Goal: Information Seeking & Learning: Understand process/instructions

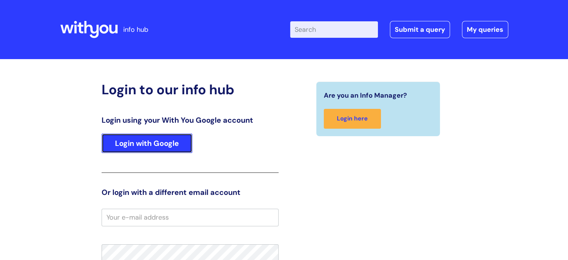
click at [158, 140] on link "Login with Google" at bounding box center [147, 142] width 91 height 19
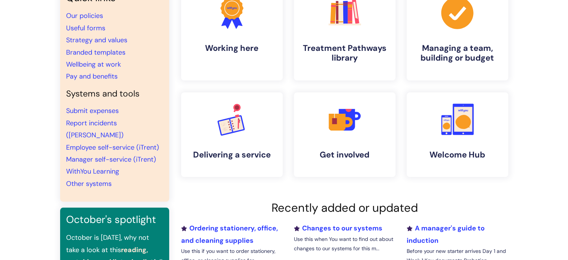
scroll to position [37, 0]
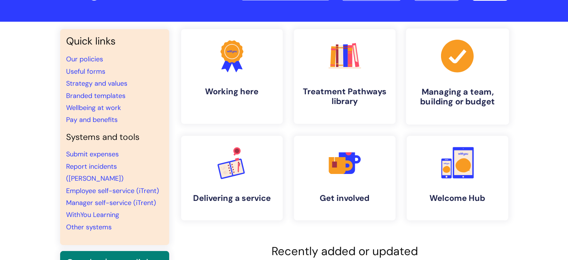
click at [450, 65] on icon at bounding box center [457, 56] width 32 height 32
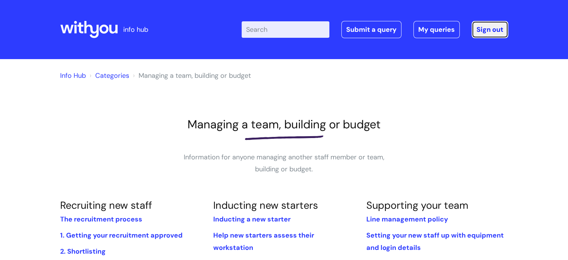
click at [499, 33] on link "Sign out" at bounding box center [490, 29] width 37 height 17
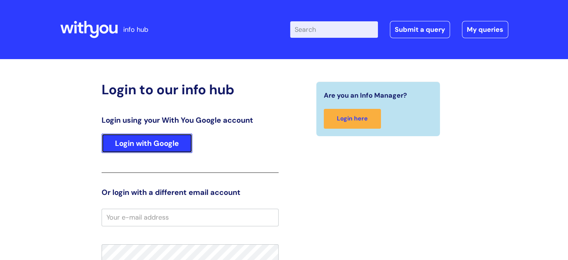
click at [130, 143] on link "Login with Google" at bounding box center [147, 142] width 91 height 19
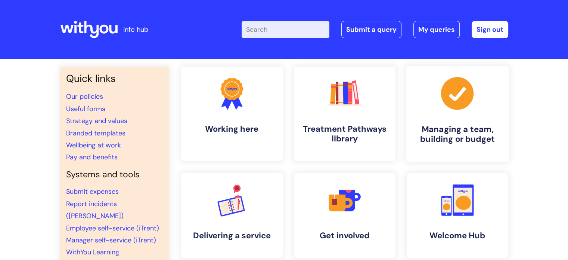
click at [443, 102] on icon ".cls-1{fill:#a53144;stroke-width:0px;}" at bounding box center [457, 93] width 37 height 37
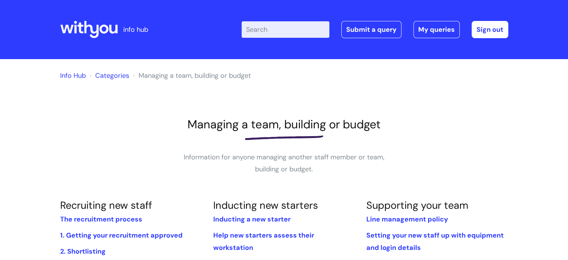
scroll to position [112, 0]
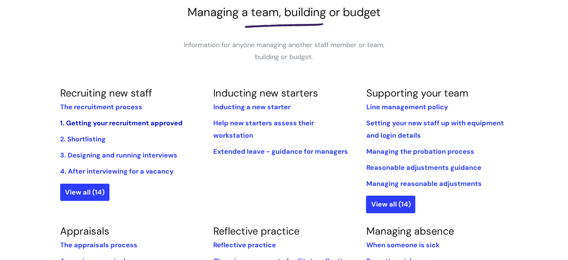
click at [90, 122] on link "1. Getting your recruitment approved" at bounding box center [121, 122] width 122 height 9
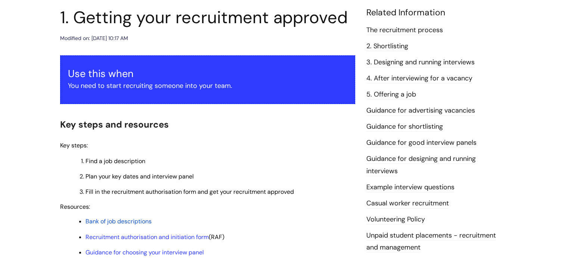
scroll to position [149, 0]
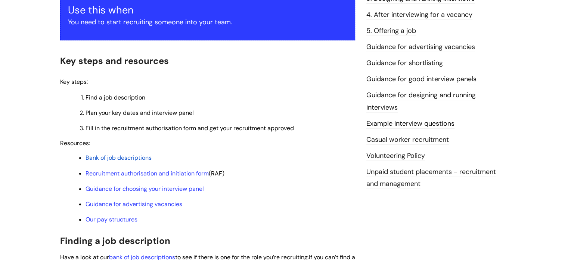
click at [124, 157] on span "Bank of job descriptions" at bounding box center [119, 157] width 66 height 8
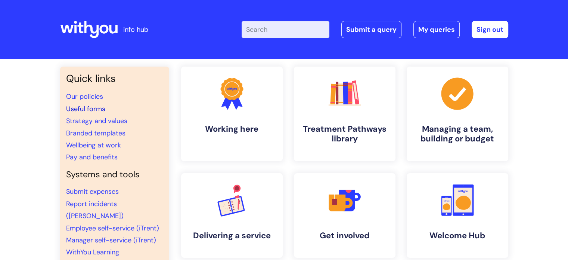
click at [96, 112] on link "Useful forms" at bounding box center [85, 108] width 39 height 9
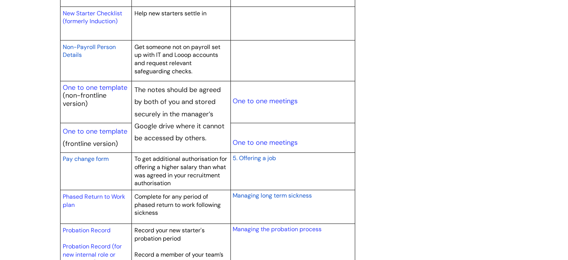
scroll to position [934, 0]
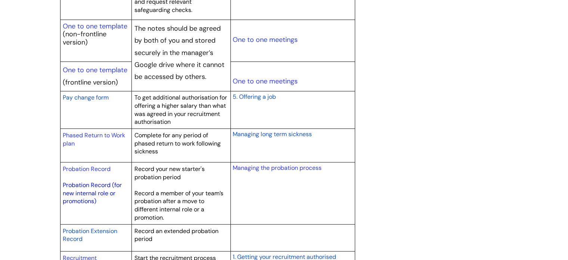
click at [87, 184] on link "Probation Record (for new internal role or promotions)" at bounding box center [92, 193] width 59 height 24
